Goal: Information Seeking & Learning: Learn about a topic

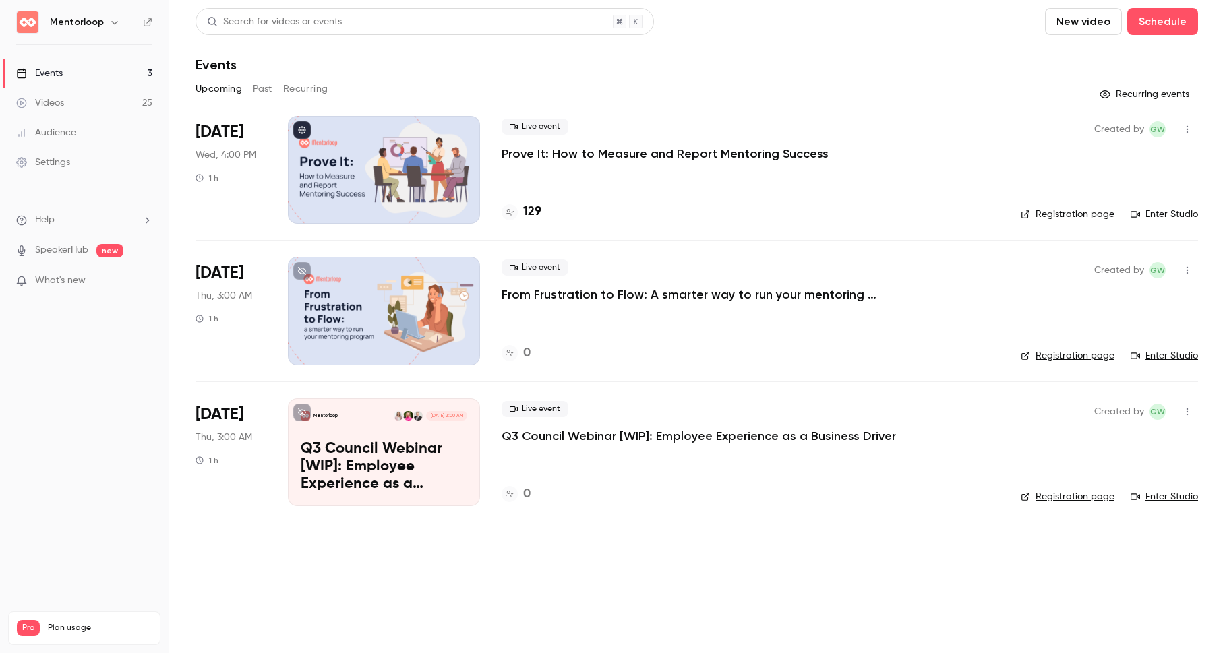
click at [260, 87] on button "Past" at bounding box center [263, 89] width 20 height 22
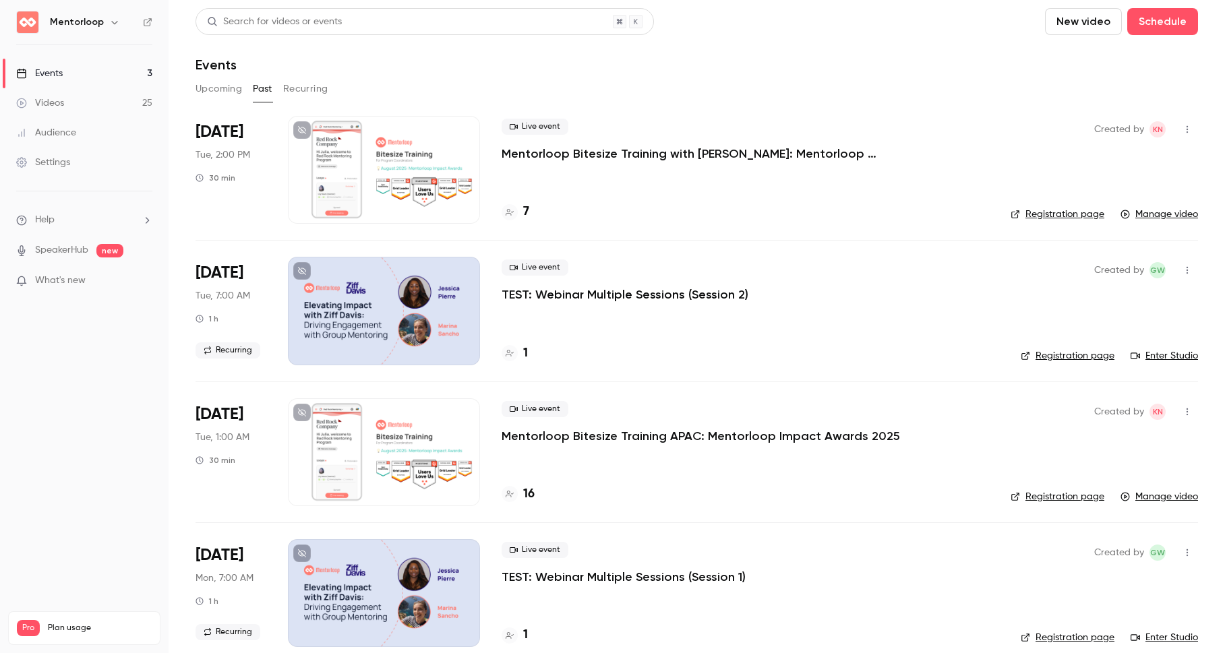
click at [545, 163] on div "Live event Mentorloop Bitesize Training with [PERSON_NAME]: Mentorloop Impact A…" at bounding box center [746, 170] width 488 height 108
click at [539, 154] on p "Mentorloop Bitesize Training with [PERSON_NAME]: Mentorloop Impact Awards" at bounding box center [704, 154] width 405 height 16
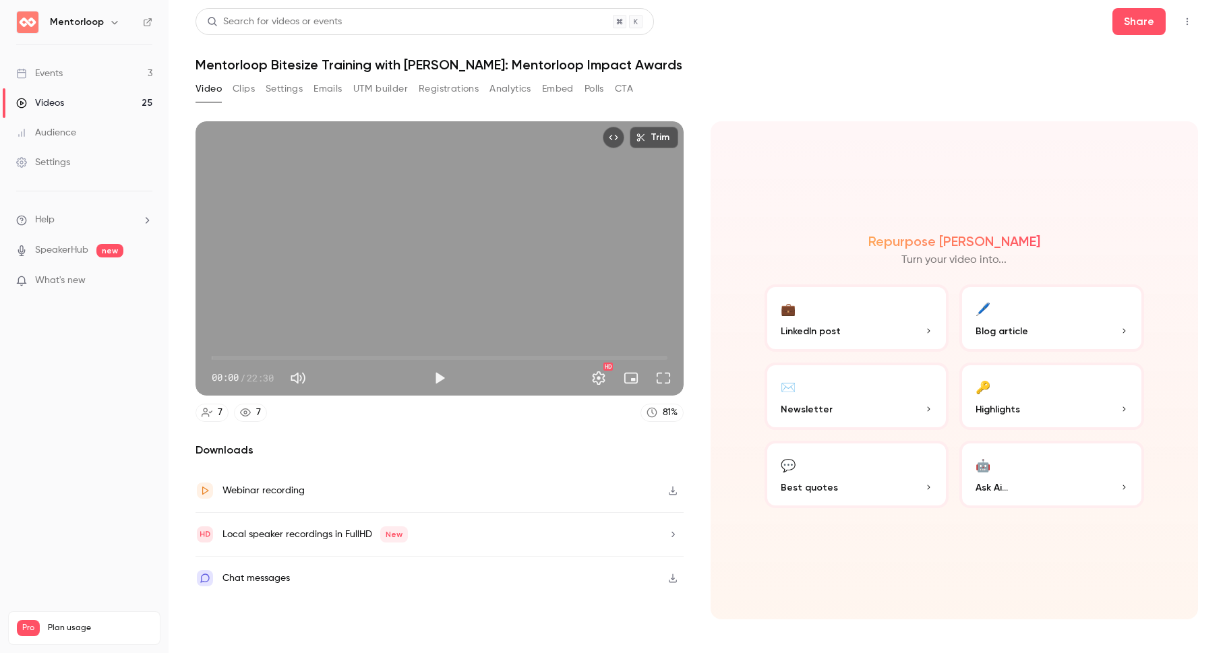
click at [463, 93] on button "Registrations" at bounding box center [449, 89] width 60 height 22
